Goal: Complete application form: Complete application form

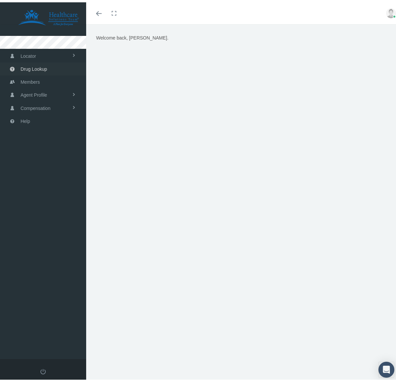
click at [43, 62] on span "Drug Lookup" at bounding box center [34, 66] width 27 height 13
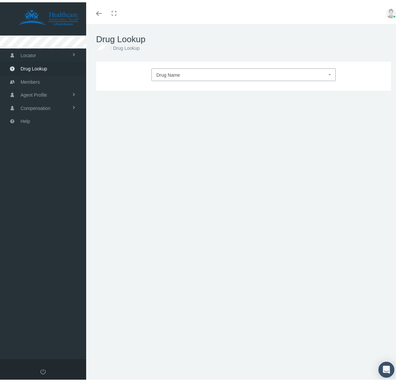
click at [178, 75] on span "Drug Name" at bounding box center [169, 72] width 24 height 5
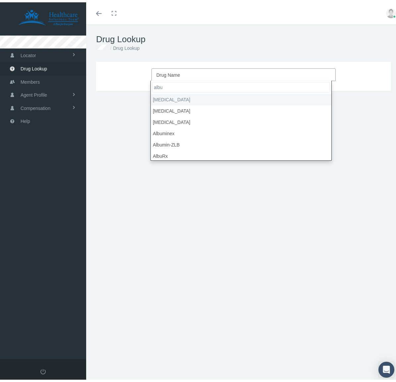
type input "albu"
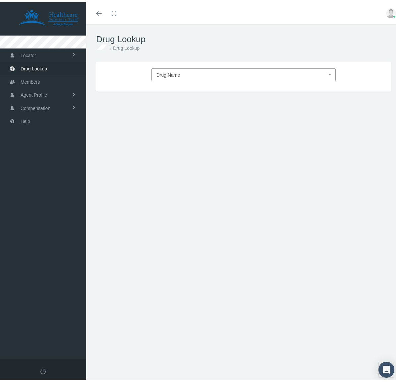
click at [193, 71] on span "Drug Name" at bounding box center [242, 72] width 171 height 9
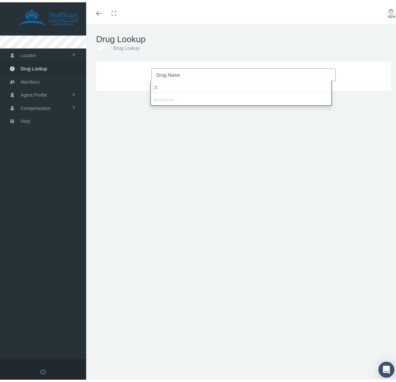
type input "z"
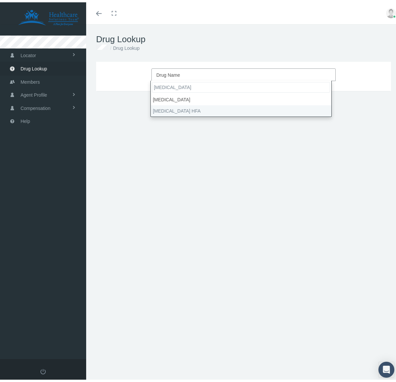
type input "[MEDICAL_DATA]"
select select "[MEDICAL_DATA] HFA"
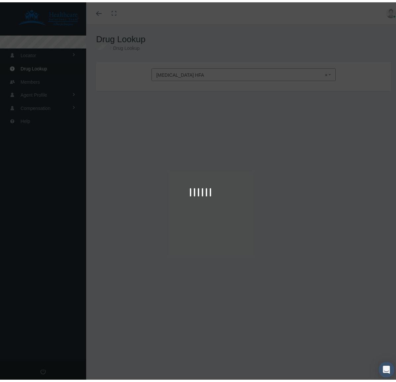
type input "30"
select select "Aerosol Solution"
select select "108 (90 Base) MCG/ACT"
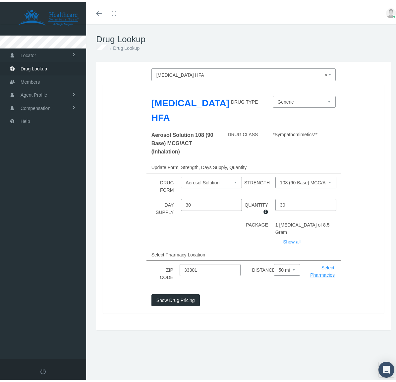
click at [182, 292] on button "Show Drug Pricing" at bounding box center [176, 298] width 48 height 12
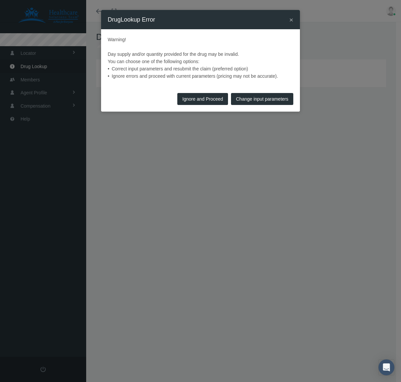
click at [210, 99] on button "Ignore and Proceed" at bounding box center [202, 99] width 51 height 12
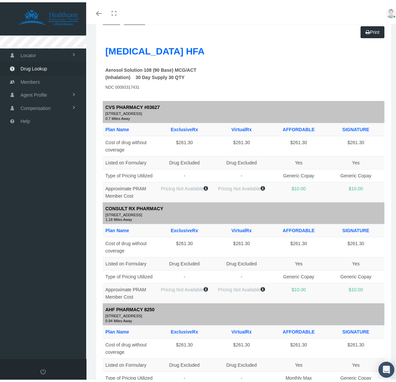
scroll to position [50, 0]
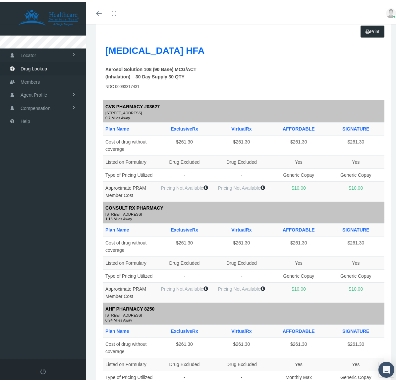
click at [123, 70] on label "Aerosol Solution 108 (90 Base) MCG/ACT (Inhalation) 30 Day Supply 30 QTY" at bounding box center [161, 70] width 111 height 15
click at [292, 191] on td "$10.00" at bounding box center [298, 189] width 57 height 20
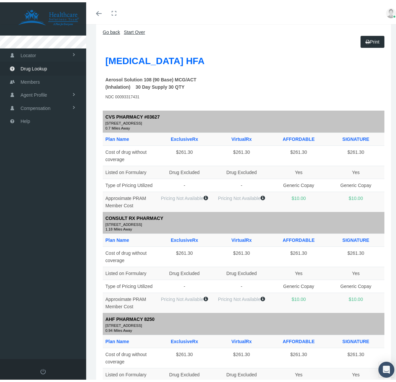
scroll to position [0, 0]
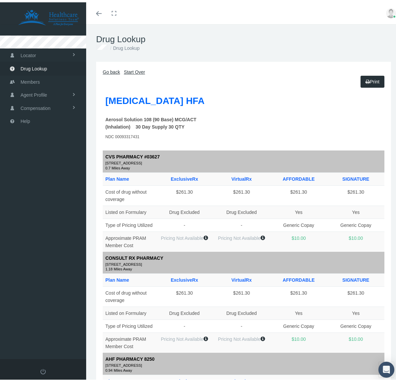
click at [39, 67] on span "Drug Lookup" at bounding box center [34, 66] width 27 height 13
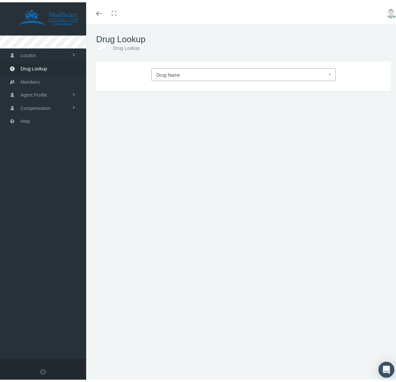
click at [163, 73] on span "Drug Name" at bounding box center [169, 72] width 24 height 5
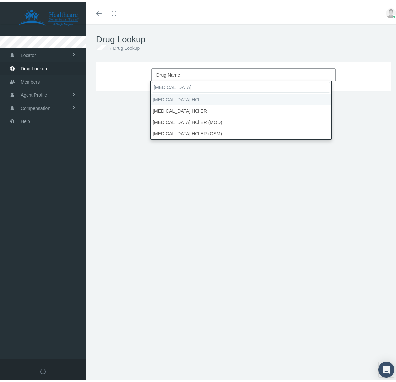
type input "metformin"
select select "metFORMIN HCl"
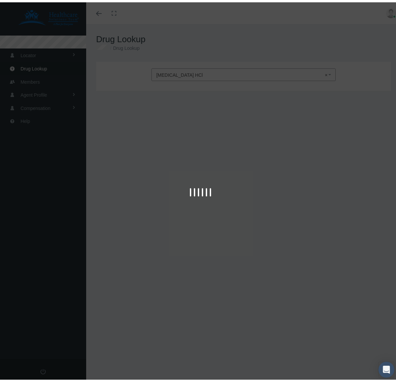
type input "30"
select select "Tablet"
select select "1000 MG"
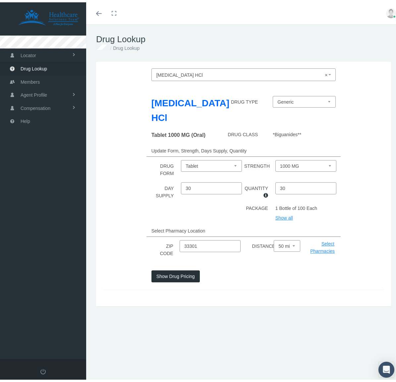
click at [180, 276] on button "Show Drug Pricing" at bounding box center [176, 274] width 48 height 12
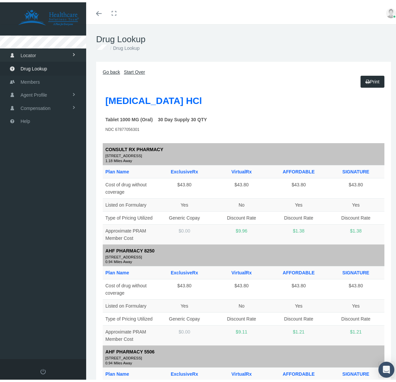
click at [37, 55] on link "Locator" at bounding box center [43, 52] width 86 height 13
click at [33, 108] on span "Members" at bounding box center [30, 106] width 19 height 13
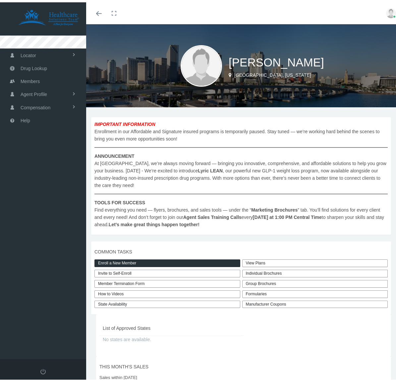
click at [142, 260] on link "Enroll a New Member" at bounding box center [168, 261] width 146 height 8
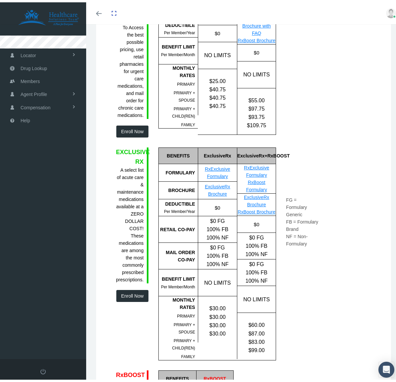
scroll to position [158, 0]
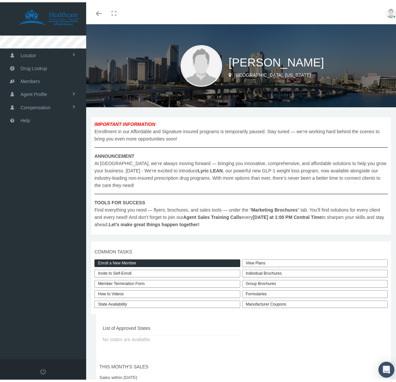
click at [130, 259] on link "Enroll a New Member" at bounding box center [168, 261] width 146 height 8
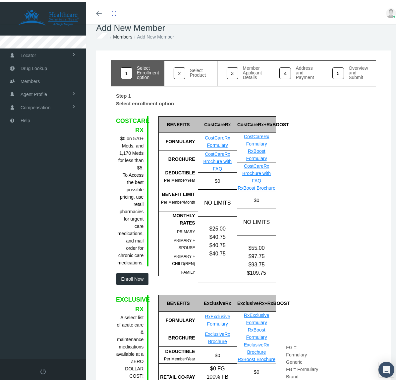
scroll to position [12, 0]
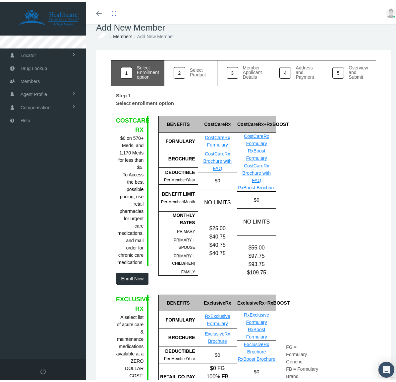
click at [129, 270] on button "Enroll Now" at bounding box center [132, 276] width 33 height 12
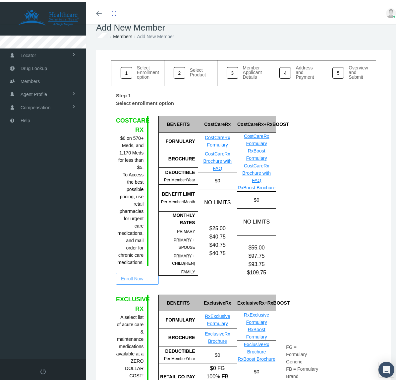
scroll to position [0, 0]
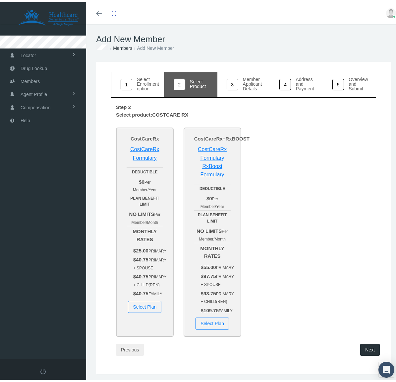
click at [143, 310] on button "Select Plan" at bounding box center [145, 304] width 34 height 12
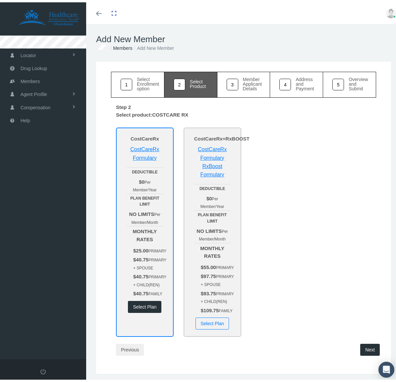
scroll to position [48, 0]
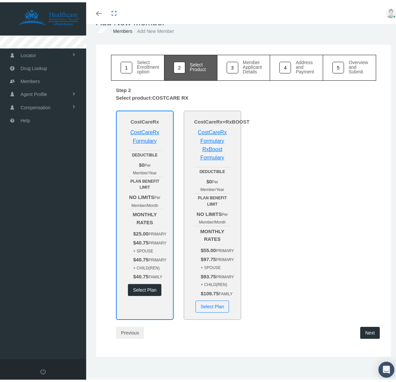
click at [364, 332] on button "Next" at bounding box center [371, 330] width 20 height 12
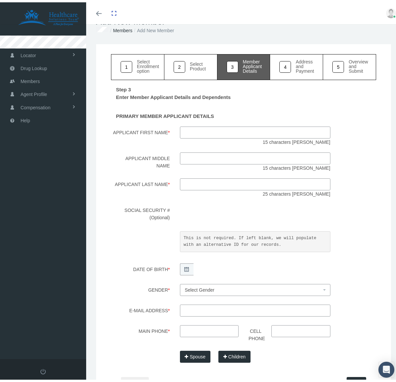
scroll to position [18, 0]
